Goal: Transaction & Acquisition: Subscribe to service/newsletter

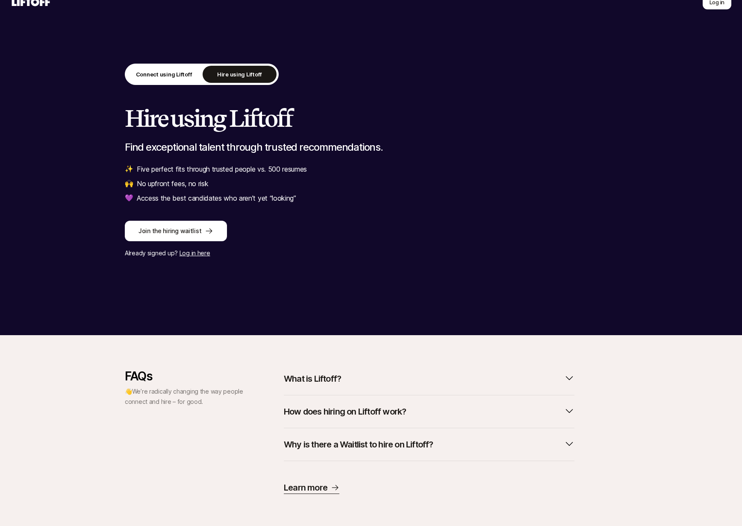
scroll to position [15, 0]
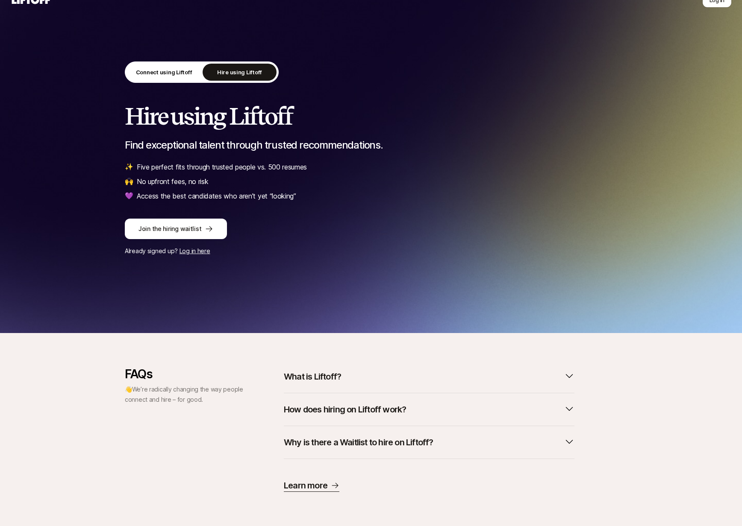
click at [338, 409] on p "How does hiring on Liftoff work?" at bounding box center [345, 410] width 122 height 12
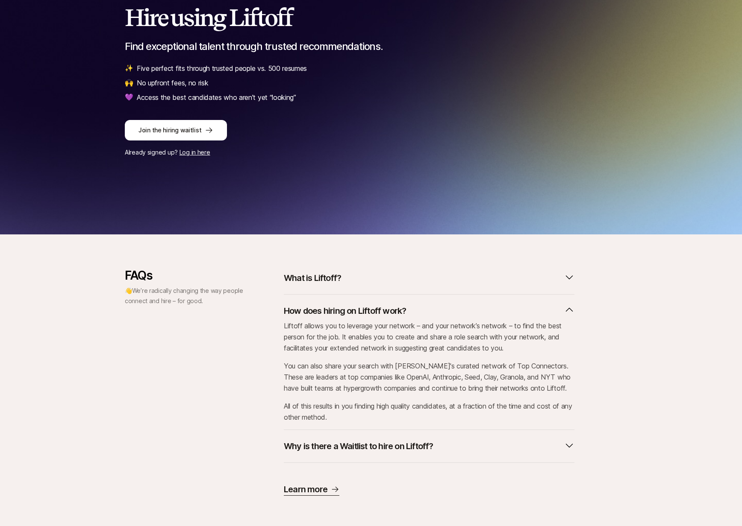
scroll to position [115, 0]
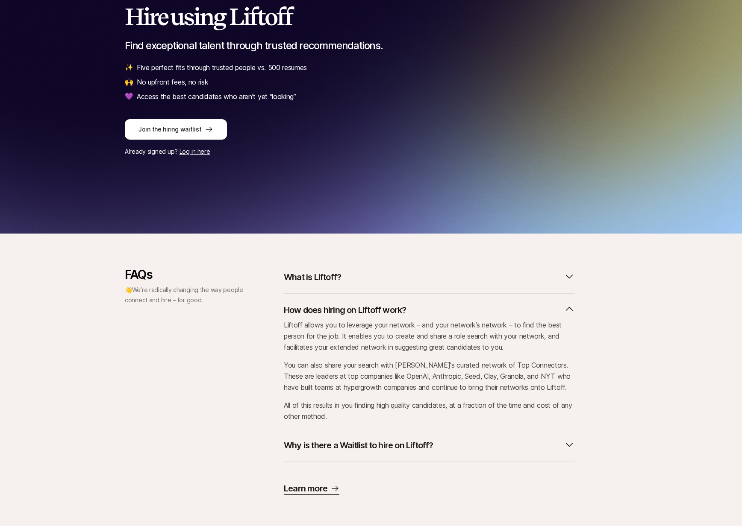
click at [381, 315] on p "How does hiring on Liftoff work?" at bounding box center [345, 310] width 122 height 12
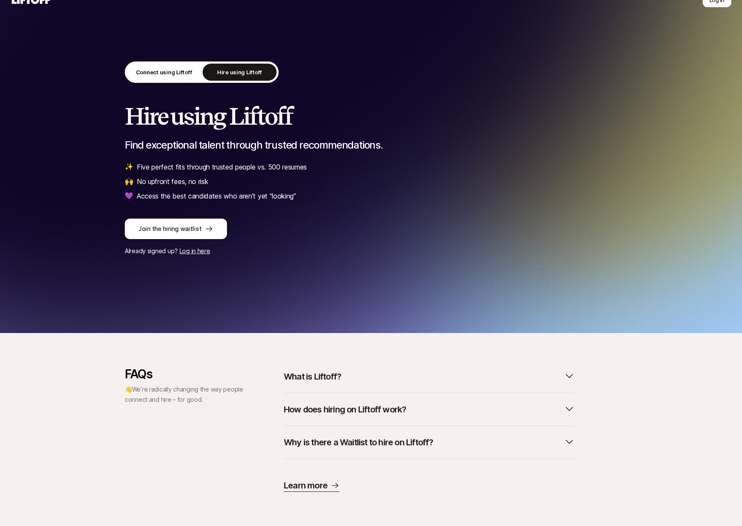
click at [324, 484] on p "Learn more" at bounding box center [306, 486] width 44 height 12
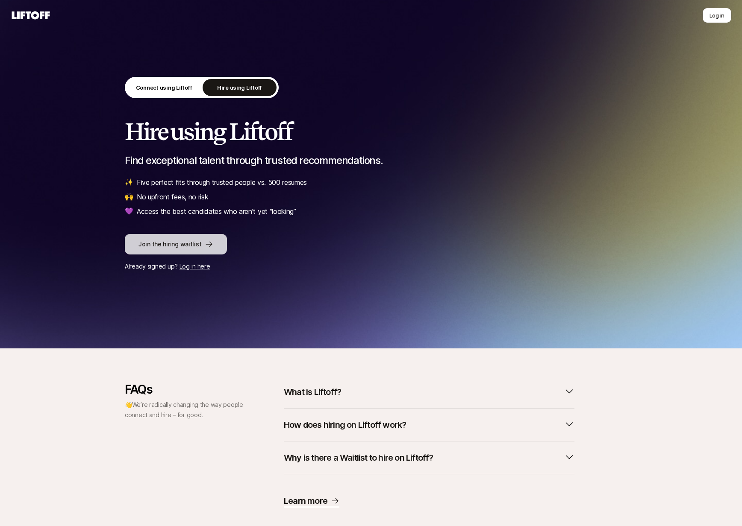
click at [188, 244] on button "Join the hiring waitlist" at bounding box center [176, 244] width 102 height 21
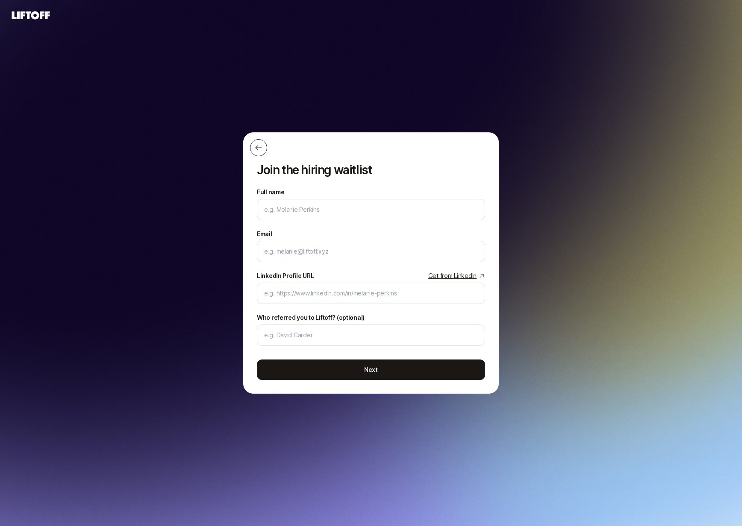
click at [251, 149] on button at bounding box center [258, 147] width 17 height 17
